Goal: Task Accomplishment & Management: Manage account settings

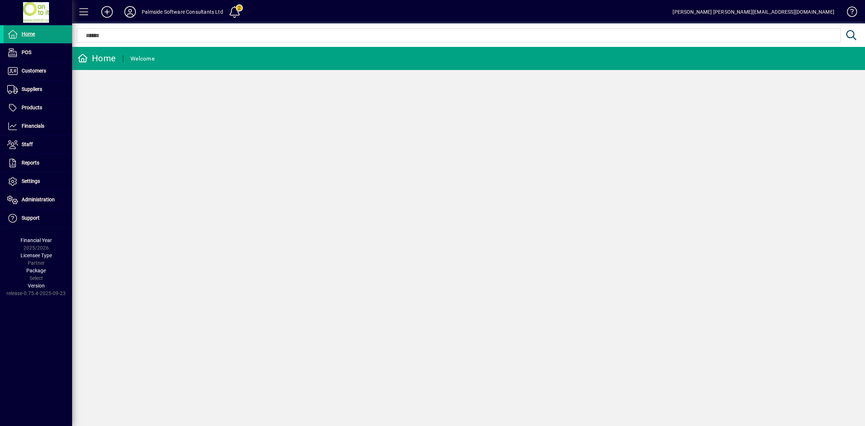
click at [132, 10] on icon at bounding box center [130, 12] width 14 height 12
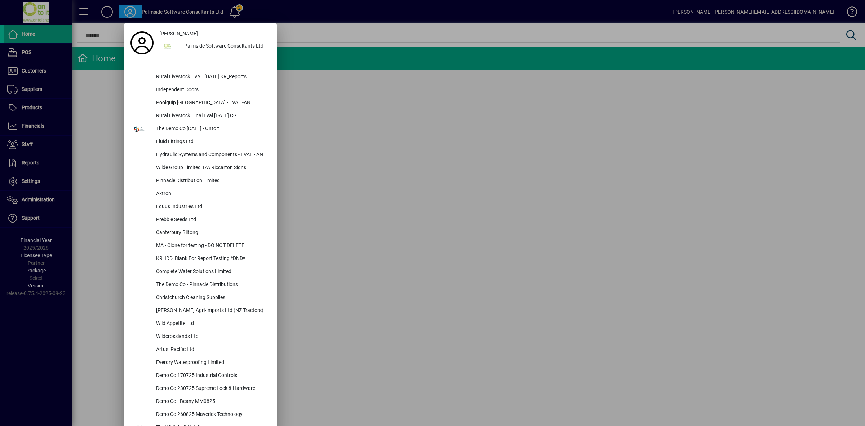
drag, startPoint x: 361, startPoint y: 129, endPoint x: 199, endPoint y: 155, distance: 164.4
click at [360, 127] on div at bounding box center [432, 213] width 865 height 426
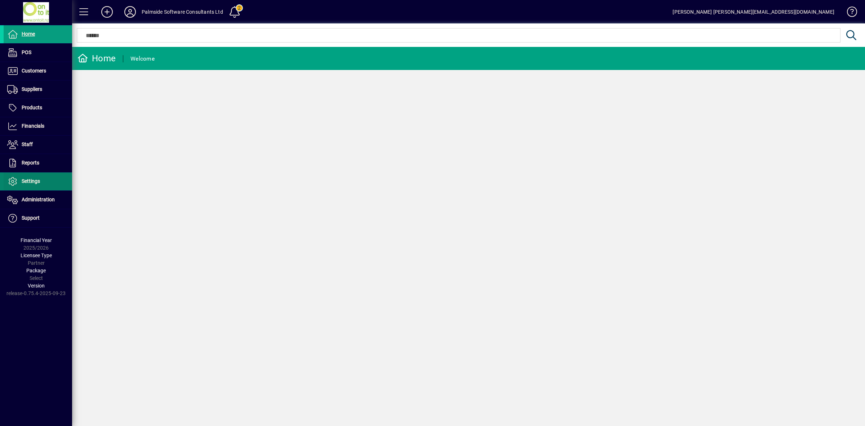
click at [28, 183] on span "Settings" at bounding box center [31, 181] width 18 height 6
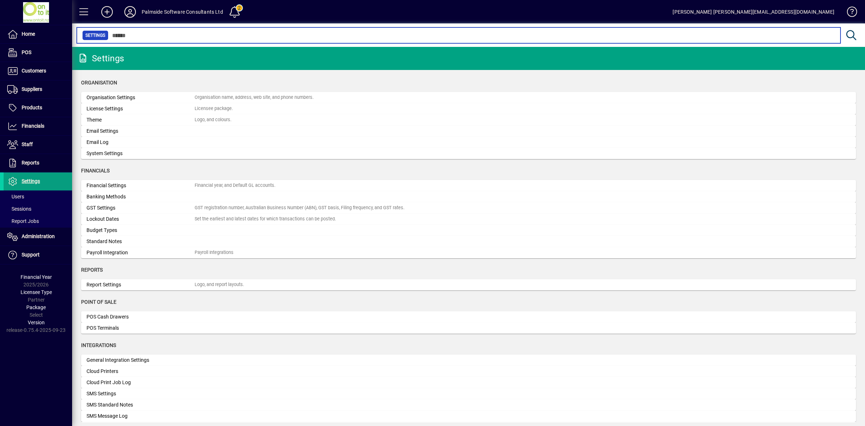
click at [159, 36] on input "text" at bounding box center [472, 35] width 727 height 10
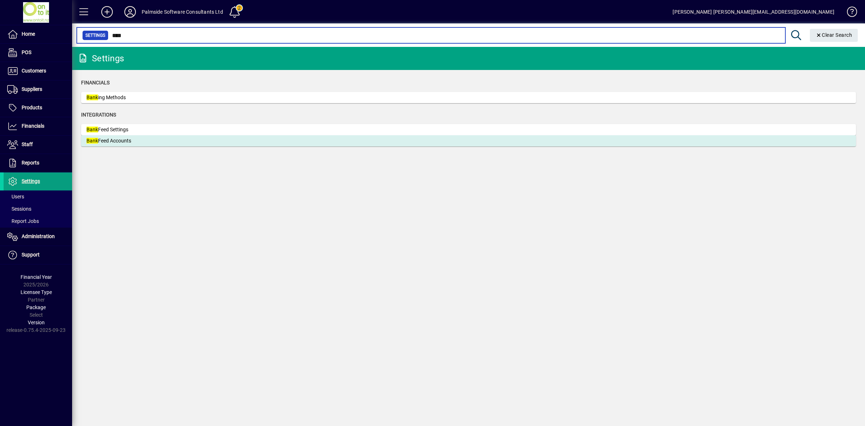
type input "****"
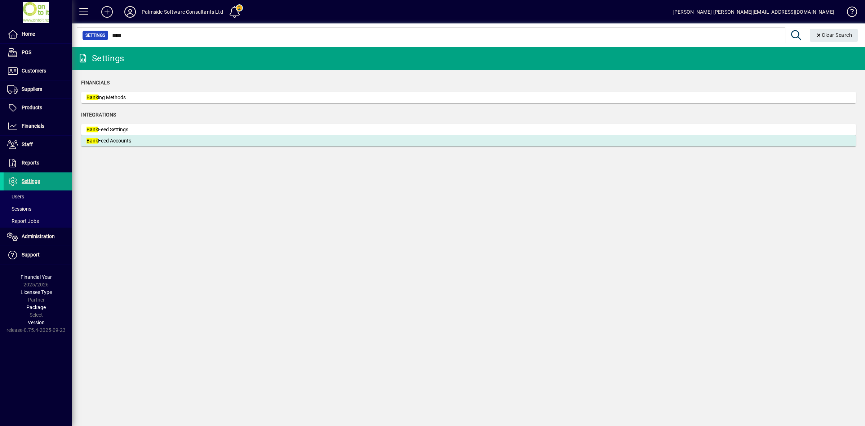
click at [107, 140] on div "Bank Feed Accounts" at bounding box center [141, 141] width 108 height 8
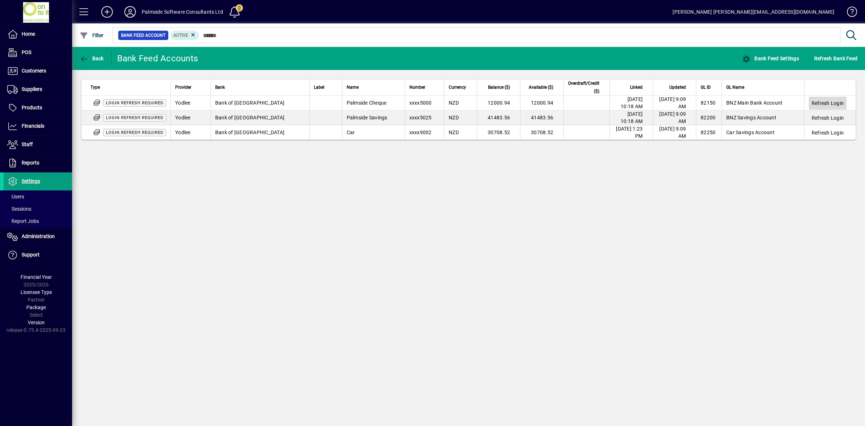
click at [821, 105] on span "Refresh Login" at bounding box center [828, 103] width 32 height 7
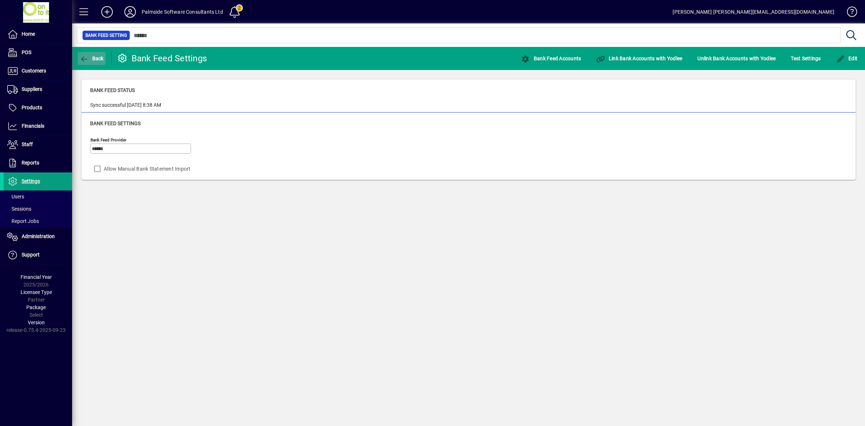
click at [92, 56] on span "Back" at bounding box center [92, 59] width 24 height 6
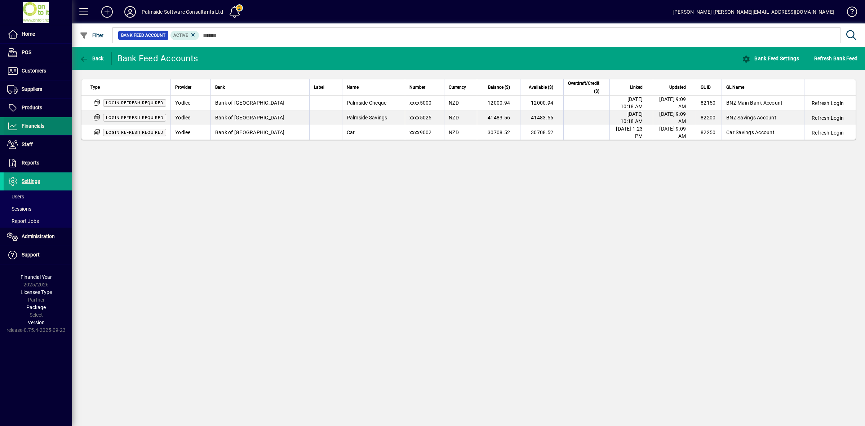
click at [42, 125] on span "Financials" at bounding box center [33, 126] width 23 height 6
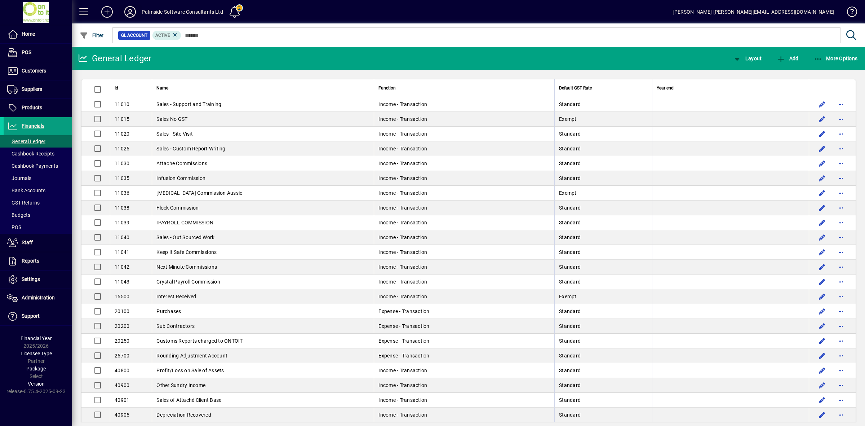
click at [132, 10] on icon at bounding box center [130, 12] width 14 height 12
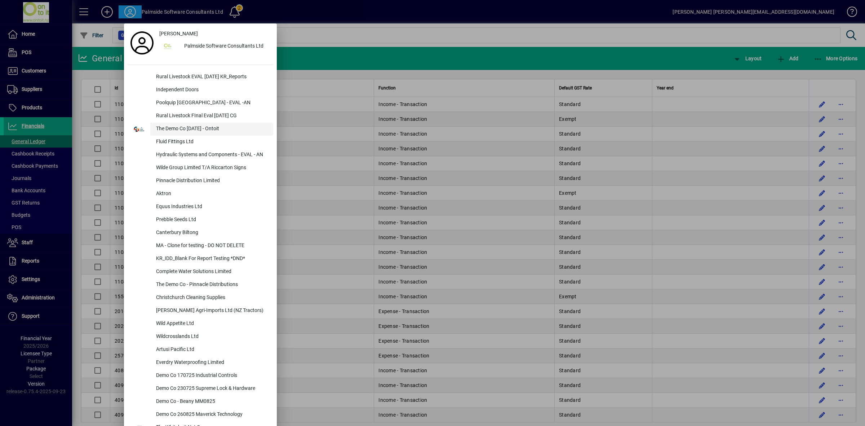
click at [188, 127] on div "The Demo Co [DATE] - Ontoit" at bounding box center [211, 129] width 123 height 13
